Goal: Navigation & Orientation: Find specific page/section

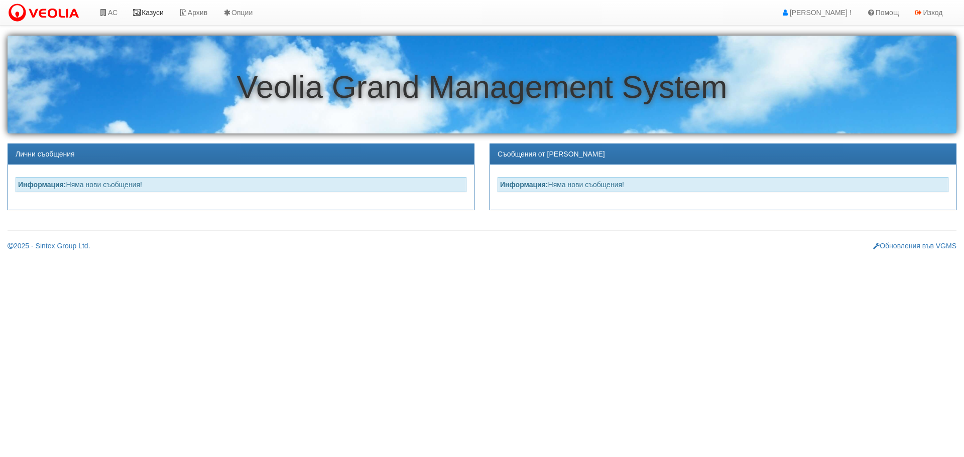
click at [163, 13] on link "Казуси" at bounding box center [148, 12] width 46 height 25
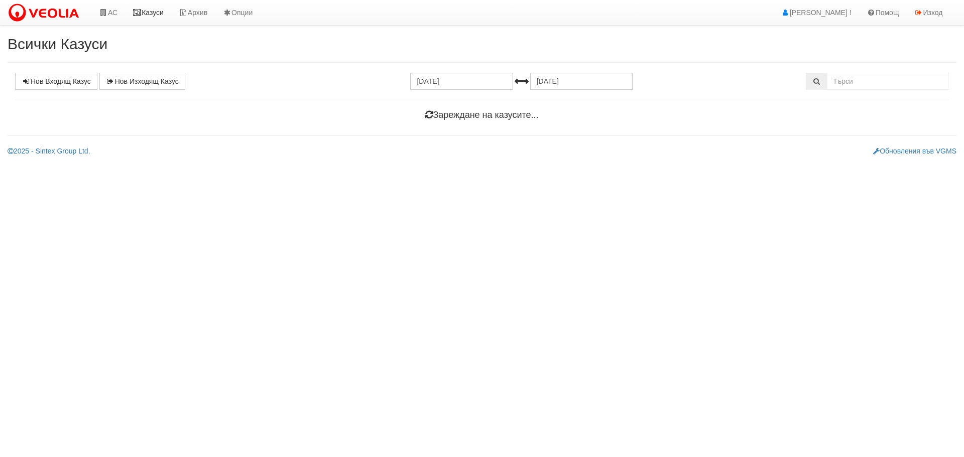
click at [149, 9] on link "Казуси" at bounding box center [148, 12] width 46 height 25
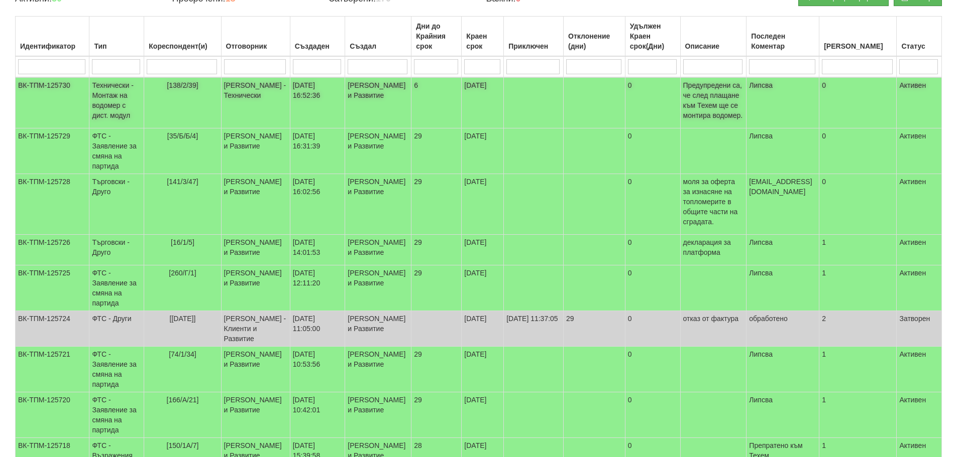
scroll to position [97, 0]
